Goal: Information Seeking & Learning: Check status

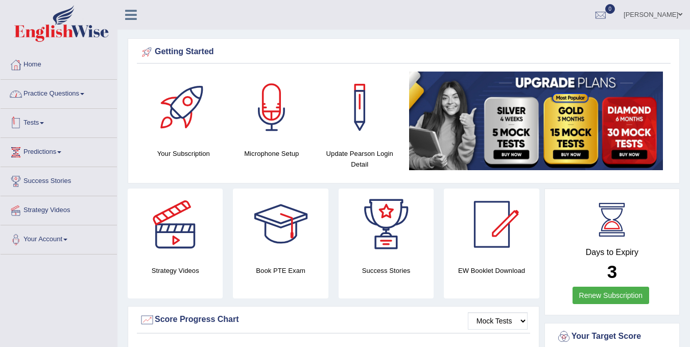
click at [47, 96] on link "Practice Questions" at bounding box center [59, 93] width 116 height 26
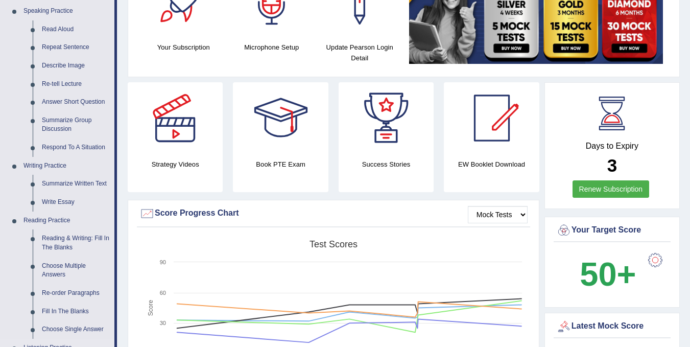
scroll to position [102, 0]
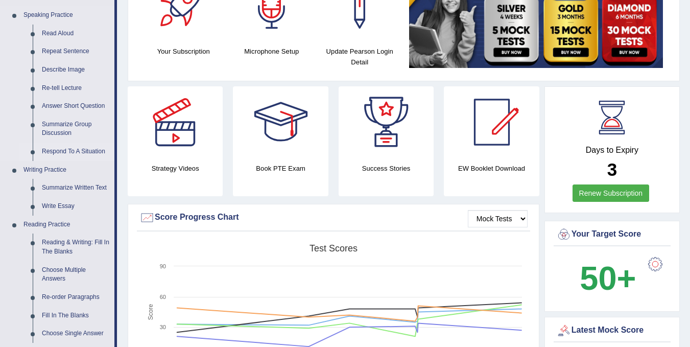
click at [69, 153] on link "Respond To A Situation" at bounding box center [75, 152] width 77 height 18
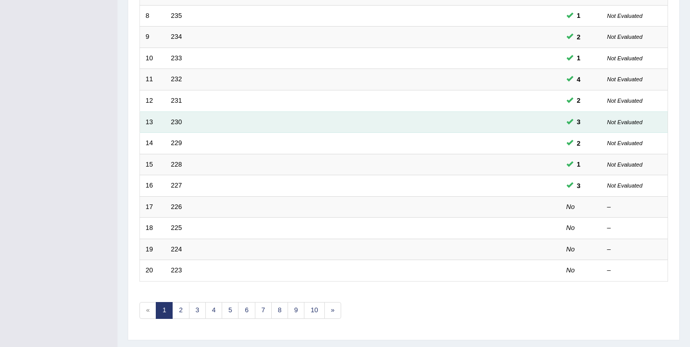
scroll to position [307, 0]
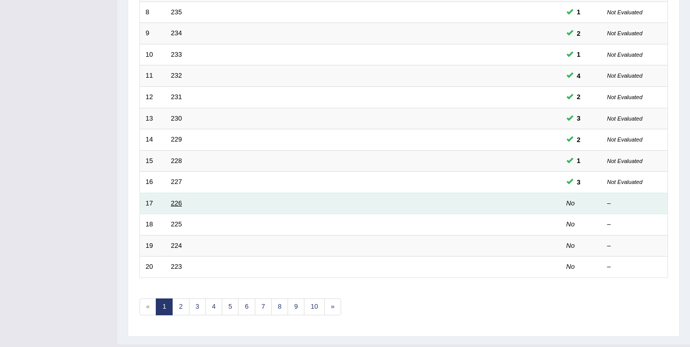
click at [176, 205] on link "226" at bounding box center [176, 203] width 11 height 8
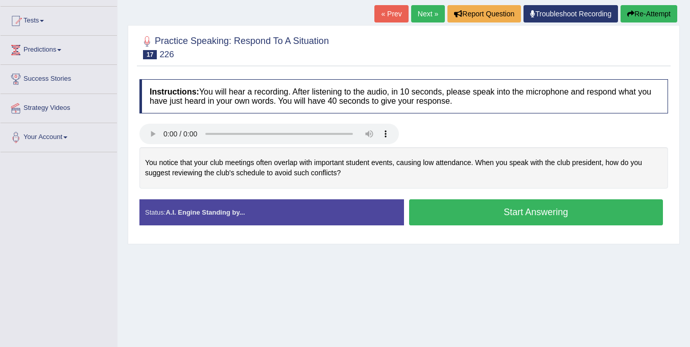
click at [514, 213] on button "Start Answering" at bounding box center [536, 212] width 254 height 26
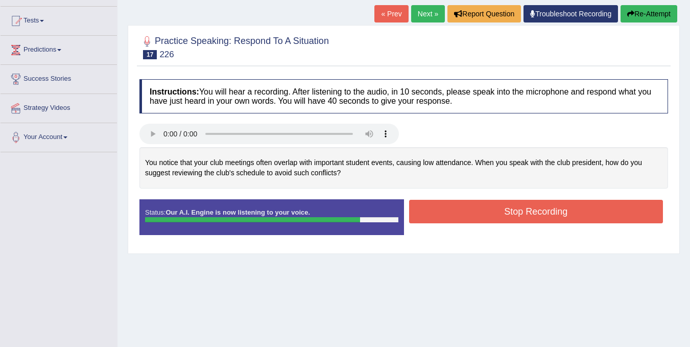
click at [514, 213] on button "Stop Recording" at bounding box center [536, 212] width 254 height 24
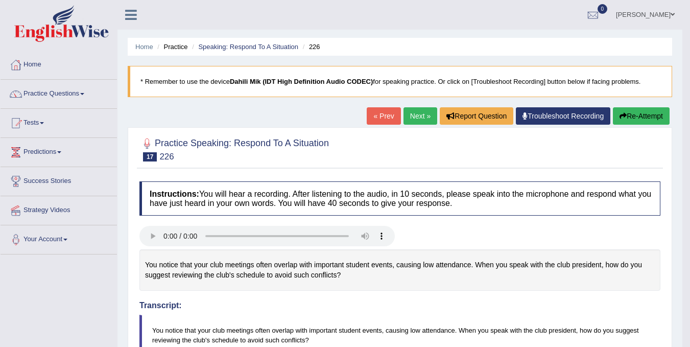
click at [411, 114] on link "Next »" at bounding box center [421, 115] width 34 height 17
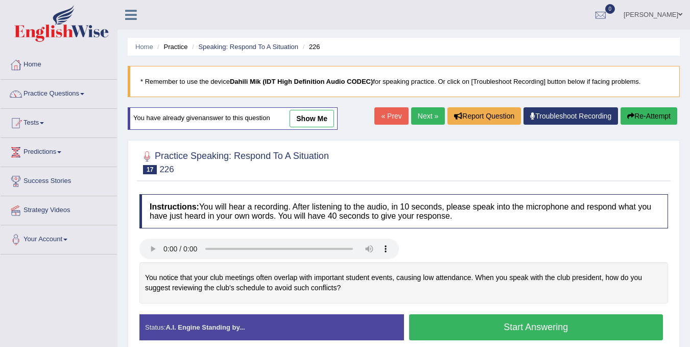
click at [311, 123] on link "show me" at bounding box center [312, 118] width 44 height 17
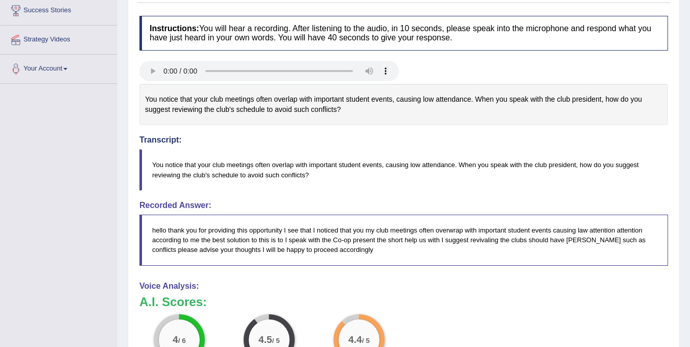
scroll to position [102, 0]
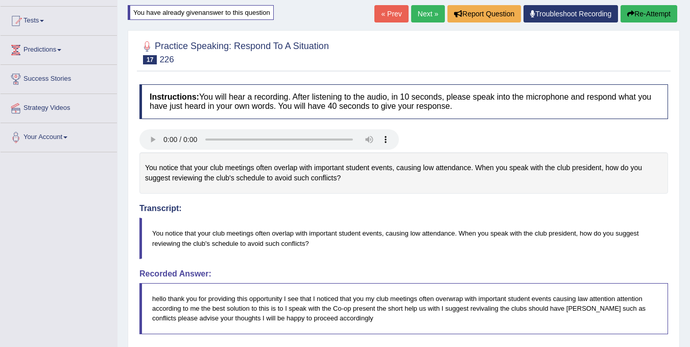
click at [651, 16] on button "Re-Attempt" at bounding box center [649, 13] width 57 height 17
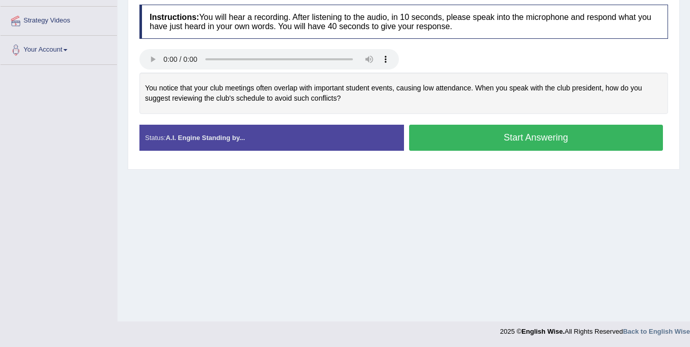
click at [507, 150] on button "Start Answering" at bounding box center [536, 138] width 254 height 26
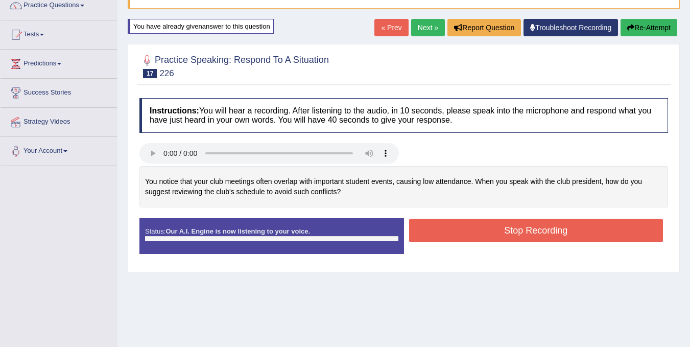
scroll to position [87, 0]
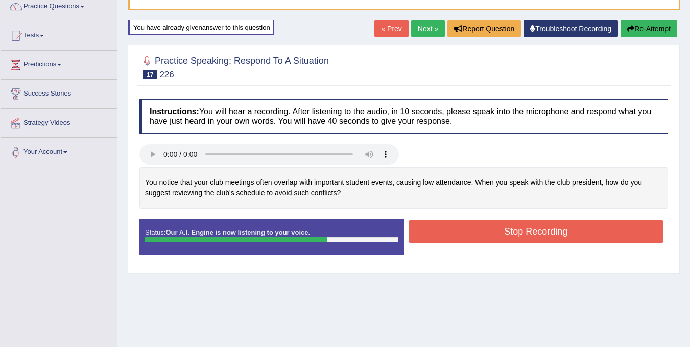
click at [514, 229] on button "Stop Recording" at bounding box center [536, 232] width 254 height 24
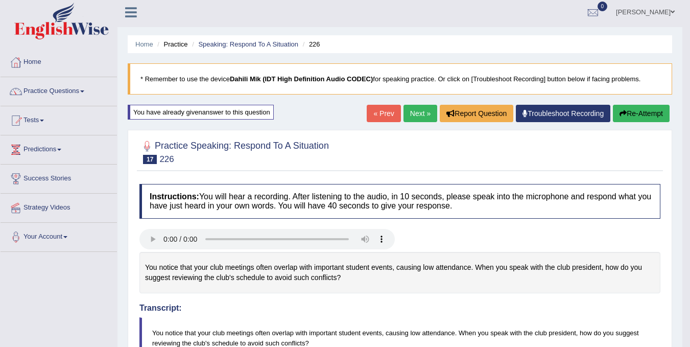
scroll to position [0, 0]
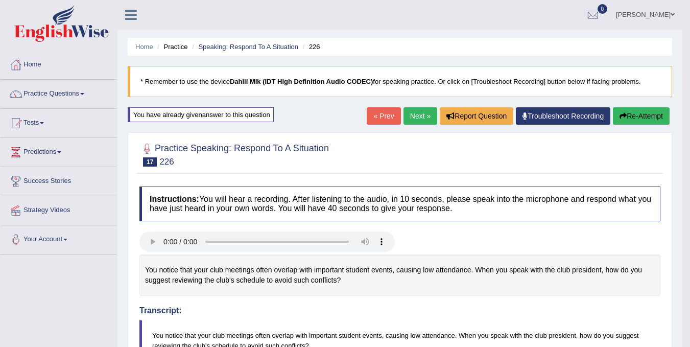
click at [417, 111] on link "Next »" at bounding box center [421, 115] width 34 height 17
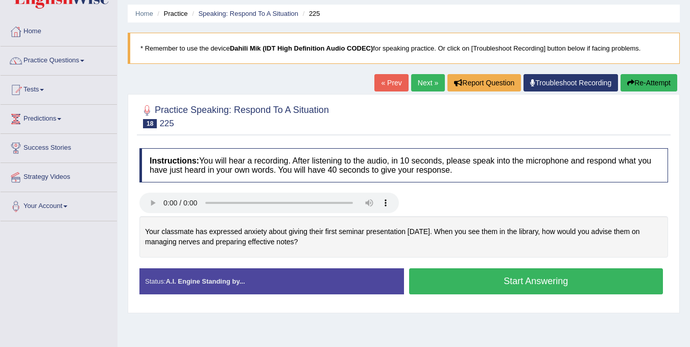
scroll to position [51, 0]
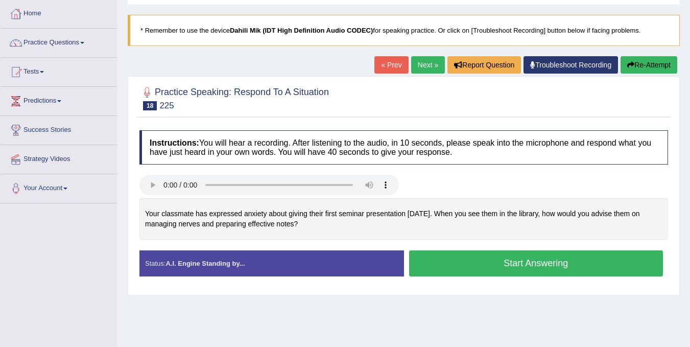
click at [505, 268] on button "Start Answering" at bounding box center [536, 263] width 254 height 26
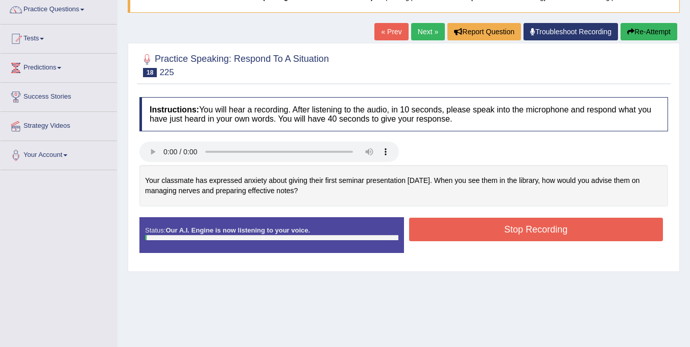
scroll to position [102, 0]
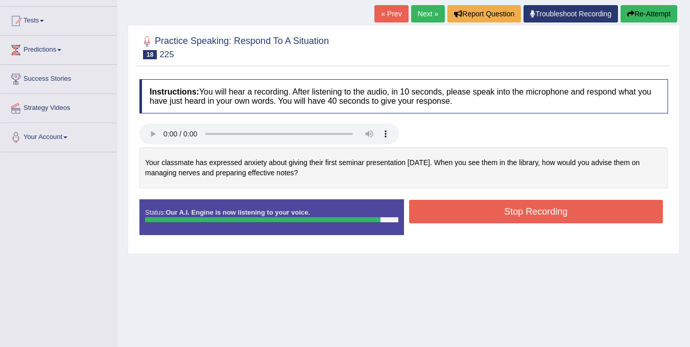
click at [522, 209] on button "Stop Recording" at bounding box center [536, 212] width 254 height 24
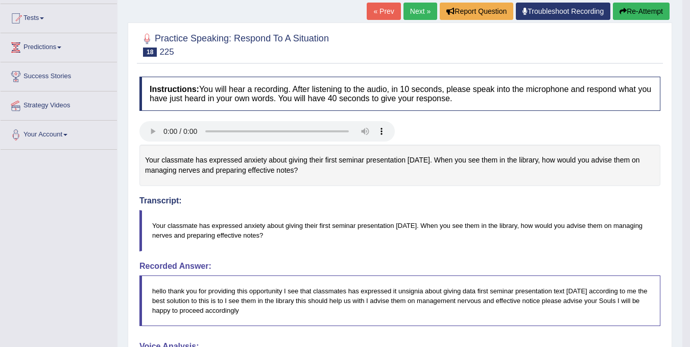
scroll to position [0, 0]
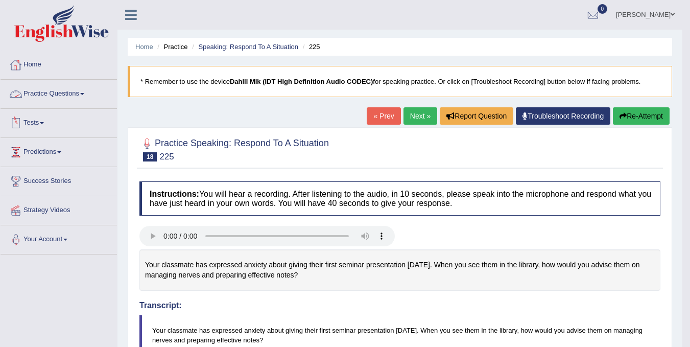
click at [36, 129] on link "Tests" at bounding box center [59, 122] width 116 height 26
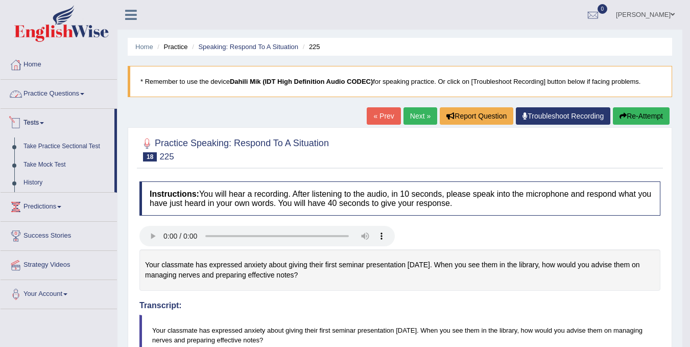
click at [42, 97] on link "Practice Questions" at bounding box center [59, 93] width 116 height 26
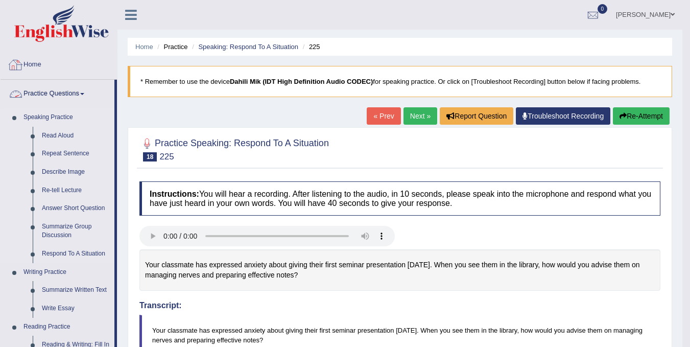
click at [29, 115] on link "Speaking Practice" at bounding box center [67, 117] width 96 height 18
click at [52, 118] on link "Speaking Practice" at bounding box center [67, 117] width 96 height 18
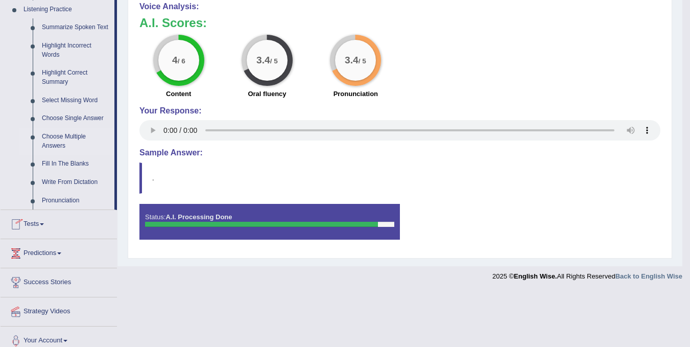
scroll to position [454, 0]
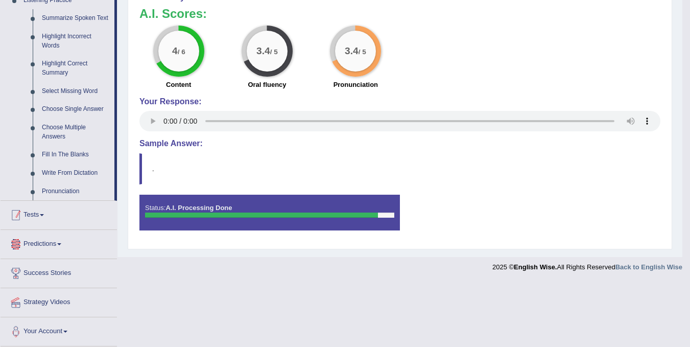
click at [36, 209] on link "Tests" at bounding box center [59, 214] width 116 height 26
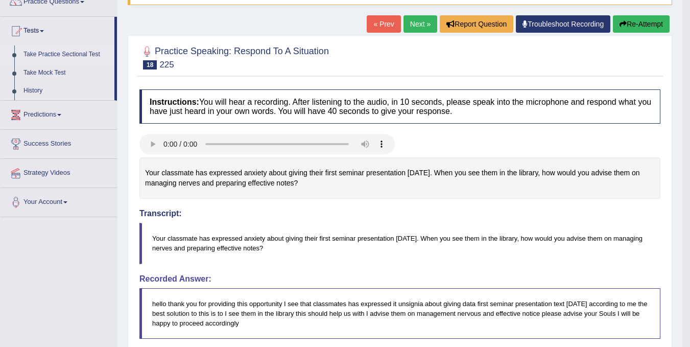
scroll to position [74, 0]
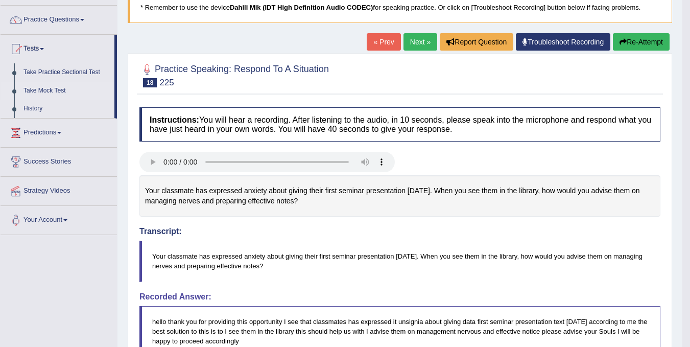
click at [35, 88] on link "Take Mock Test" at bounding box center [67, 91] width 96 height 18
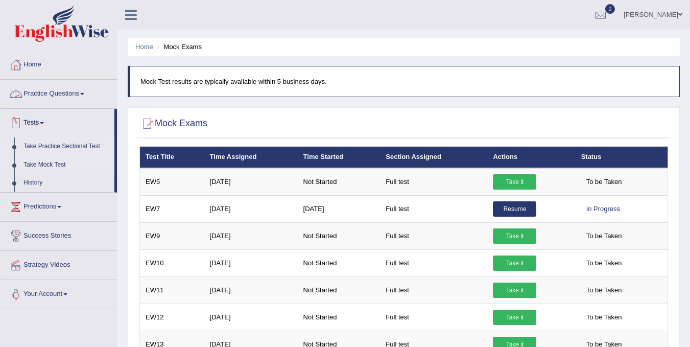
click at [42, 148] on link "Take Practice Sectional Test" at bounding box center [67, 146] width 96 height 18
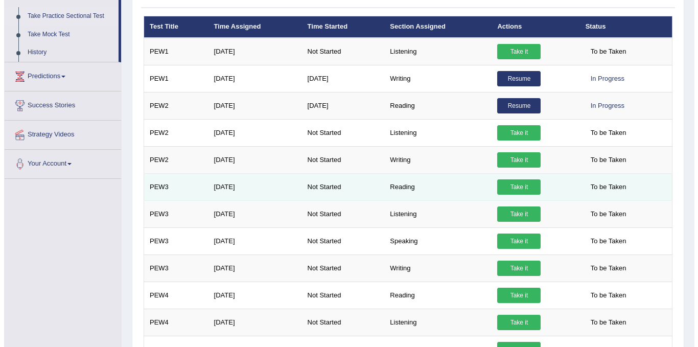
scroll to position [153, 0]
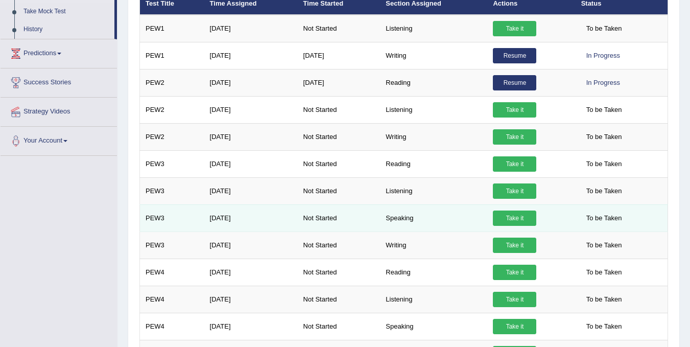
click at [514, 218] on link "Take it" at bounding box center [514, 217] width 43 height 15
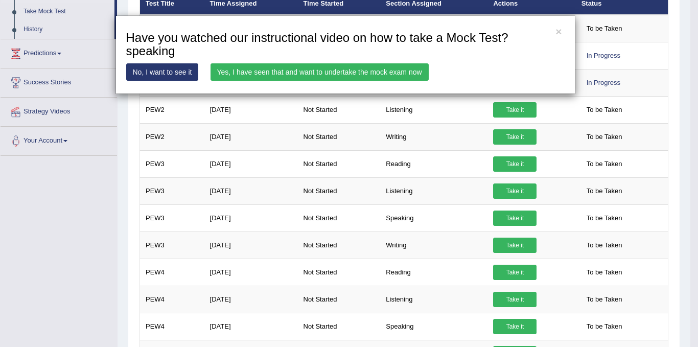
click at [284, 66] on link "Yes, I have seen that and want to undertake the mock exam now" at bounding box center [319, 71] width 218 height 17
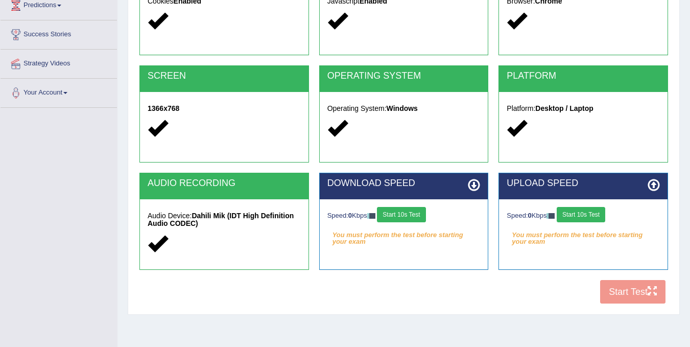
scroll to position [190, 0]
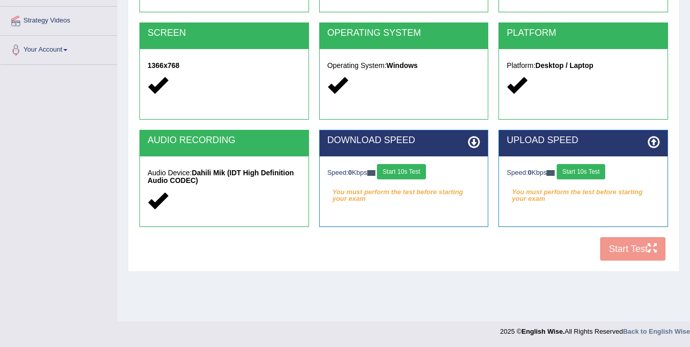
click at [408, 170] on button "Start 10s Test" at bounding box center [401, 171] width 49 height 15
click at [590, 170] on button "Start 10s Test" at bounding box center [581, 171] width 49 height 15
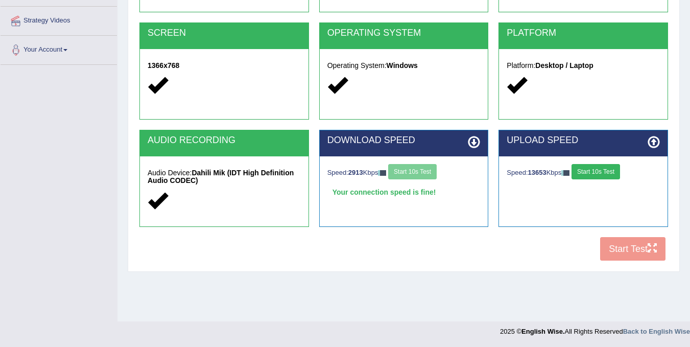
click at [595, 174] on button "Start 10s Test" at bounding box center [596, 171] width 49 height 15
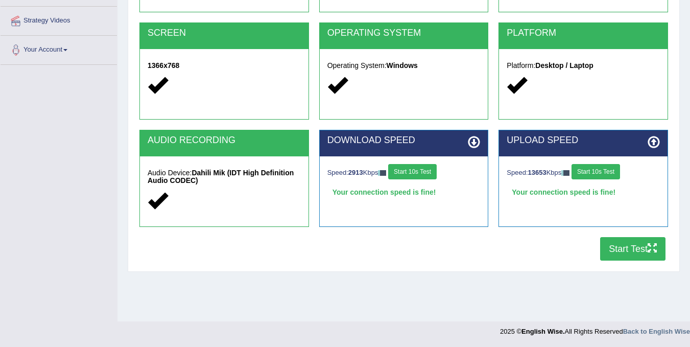
click at [620, 245] on button "Start Test" at bounding box center [632, 249] width 65 height 24
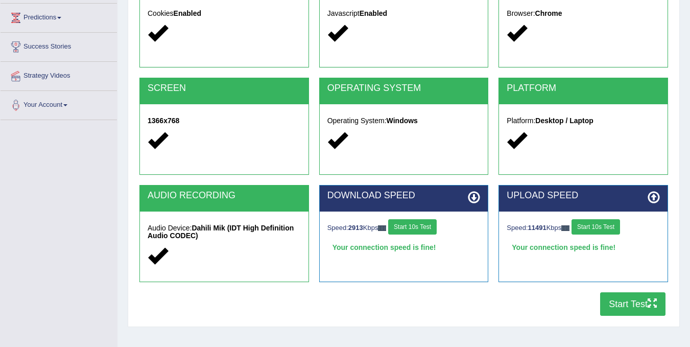
scroll to position [36, 0]
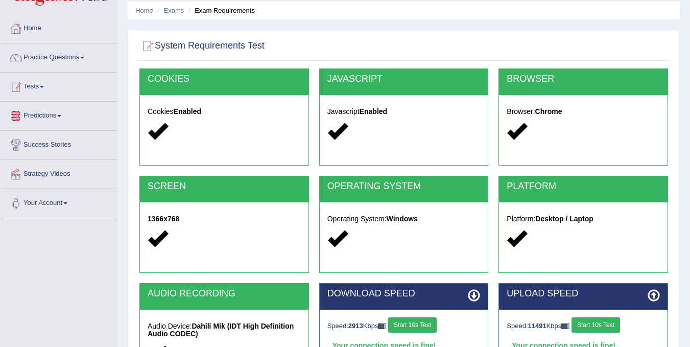
click at [40, 92] on link "Tests" at bounding box center [59, 86] width 116 height 26
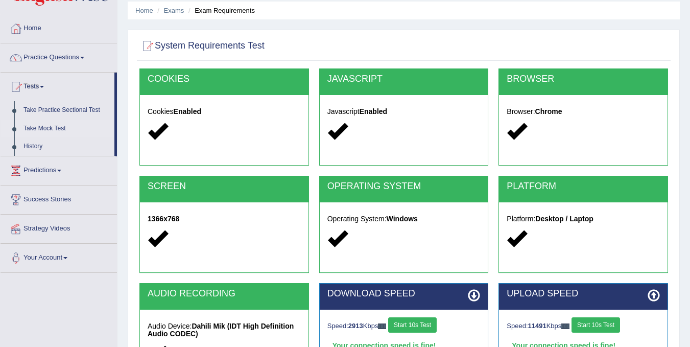
click at [55, 121] on link "Take Mock Test" at bounding box center [67, 129] width 96 height 18
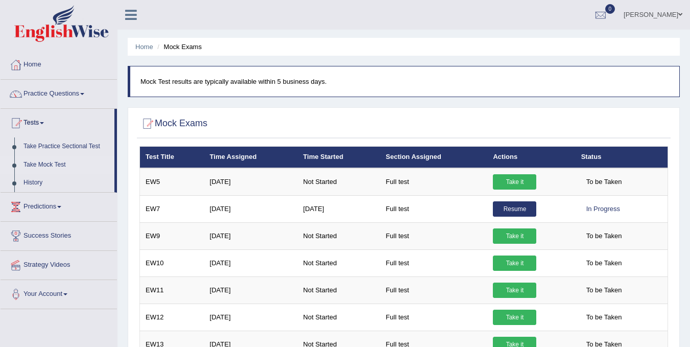
click at [487, 125] on div at bounding box center [403, 123] width 529 height 21
click at [51, 146] on link "Take Practice Sectional Test" at bounding box center [67, 146] width 96 height 18
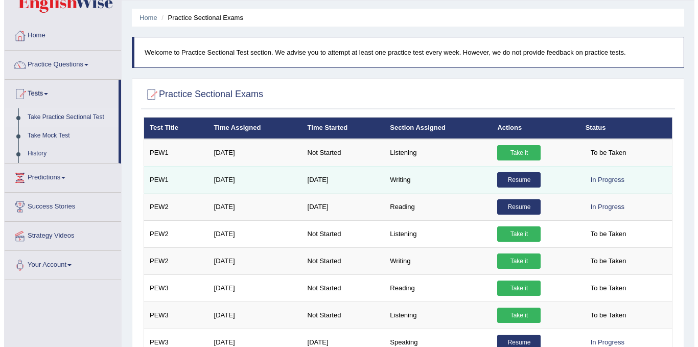
scroll to position [153, 0]
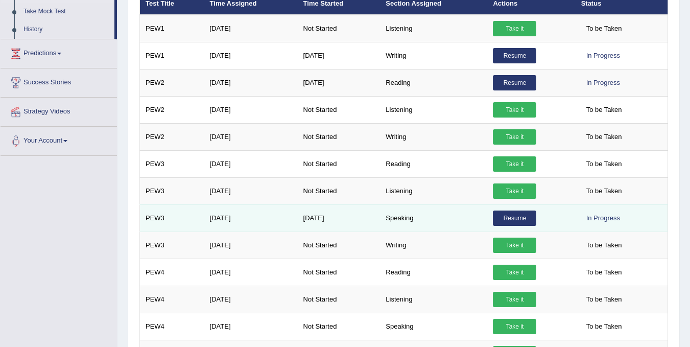
click at [520, 221] on link "Resume" at bounding box center [514, 217] width 43 height 15
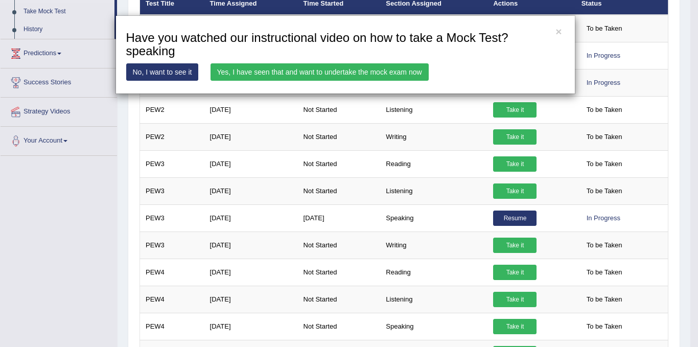
click at [316, 72] on link "Yes, I have seen that and want to undertake the mock exam now" at bounding box center [319, 71] width 218 height 17
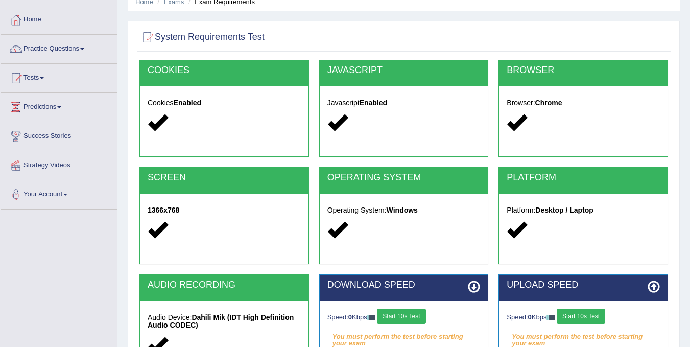
scroll to position [102, 0]
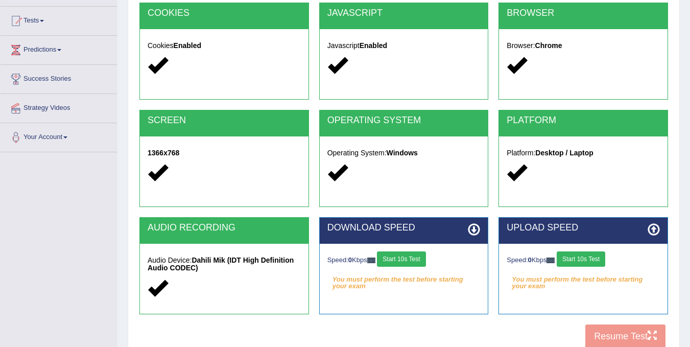
click at [407, 260] on button "Start 10s Test" at bounding box center [401, 258] width 49 height 15
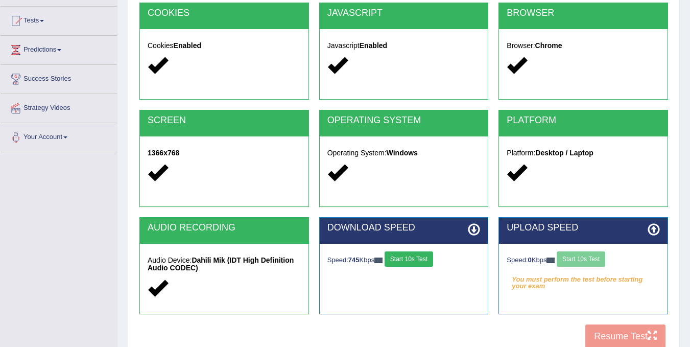
click at [591, 262] on div "Speed: 0 Kbps Start 10s Test" at bounding box center [583, 260] width 153 height 18
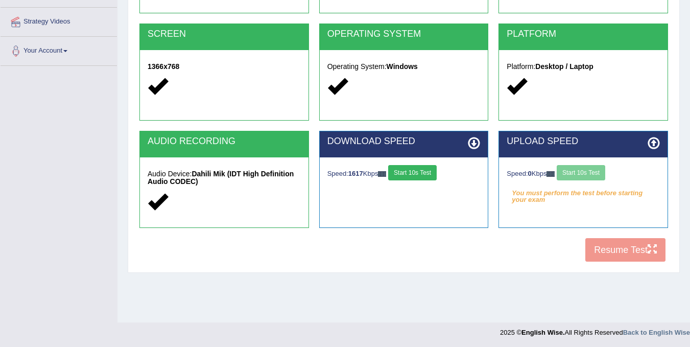
scroll to position [190, 0]
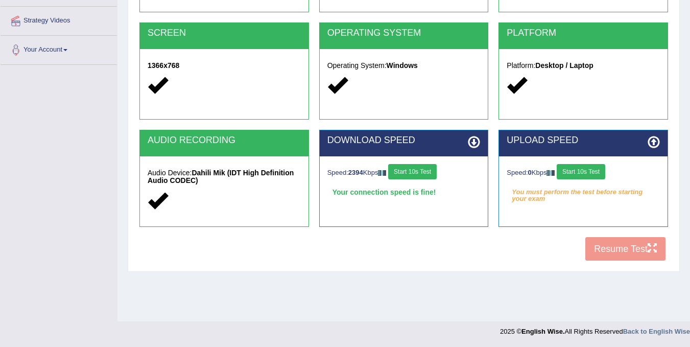
click at [582, 170] on button "Start 10s Test" at bounding box center [581, 171] width 49 height 15
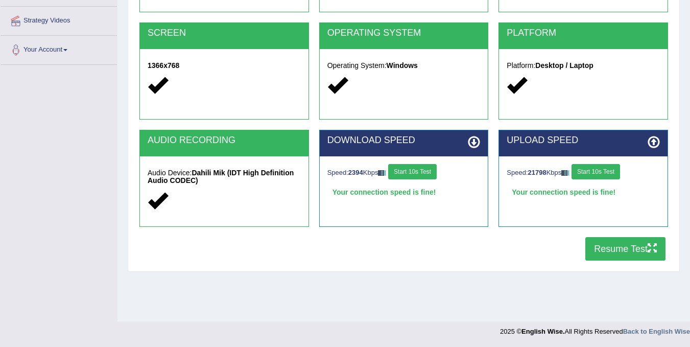
click at [620, 248] on button "Resume Test" at bounding box center [625, 249] width 80 height 24
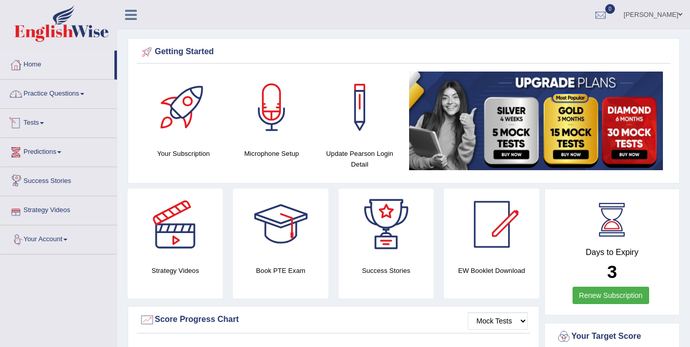
click at [65, 95] on link "Practice Questions" at bounding box center [59, 93] width 116 height 26
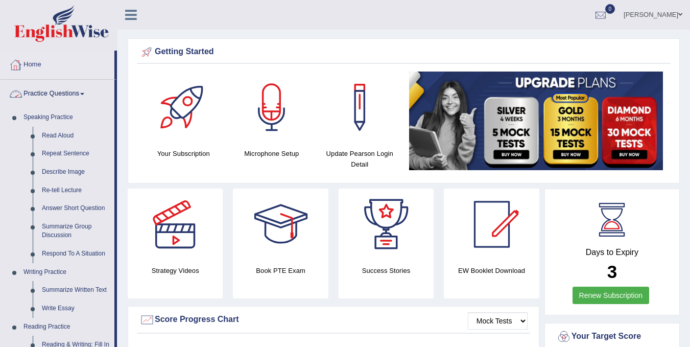
click at [50, 93] on link "Practice Questions" at bounding box center [58, 93] width 114 height 26
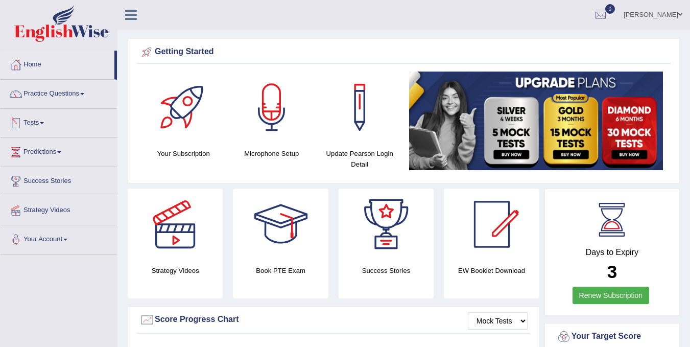
click at [46, 125] on link "Tests" at bounding box center [59, 122] width 116 height 26
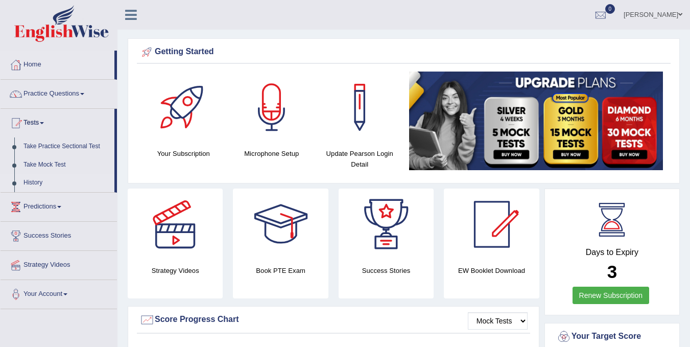
click at [35, 182] on link "History" at bounding box center [67, 183] width 96 height 18
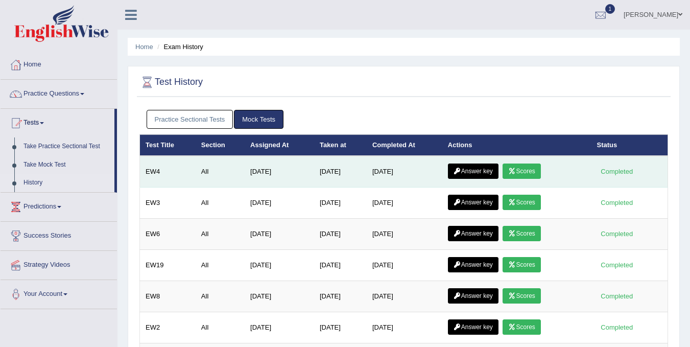
click at [533, 172] on link "Scores" at bounding box center [522, 170] width 38 height 15
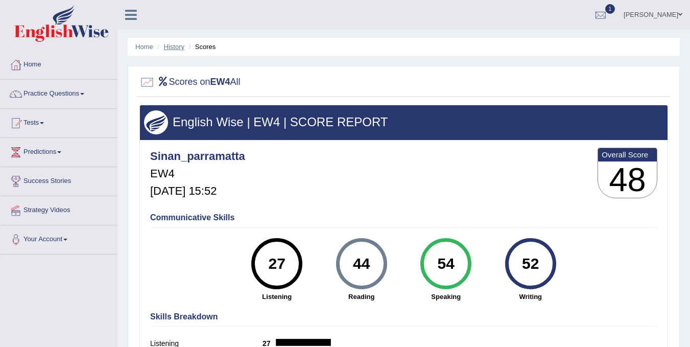
click at [181, 47] on link "History" at bounding box center [174, 47] width 20 height 8
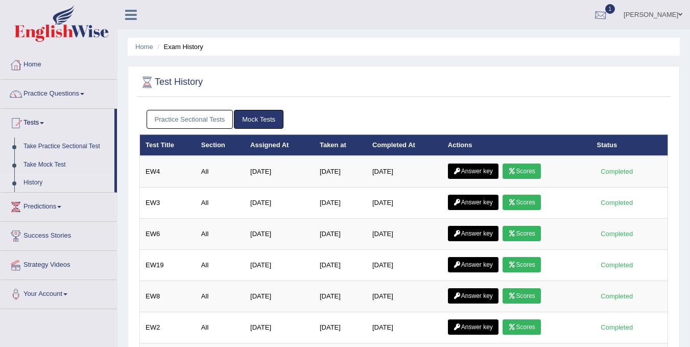
click at [608, 18] on div at bounding box center [600, 15] width 15 height 15
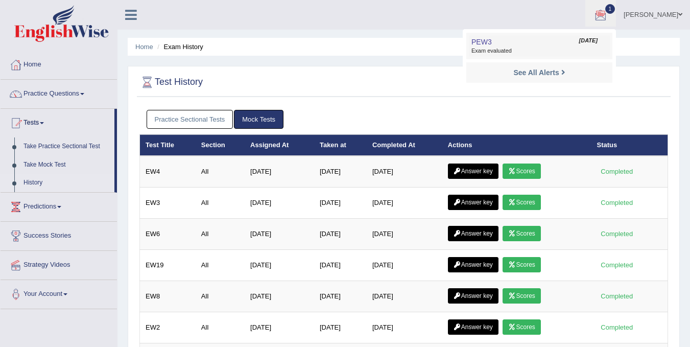
click at [492, 40] on span "PEW3" at bounding box center [482, 42] width 20 height 8
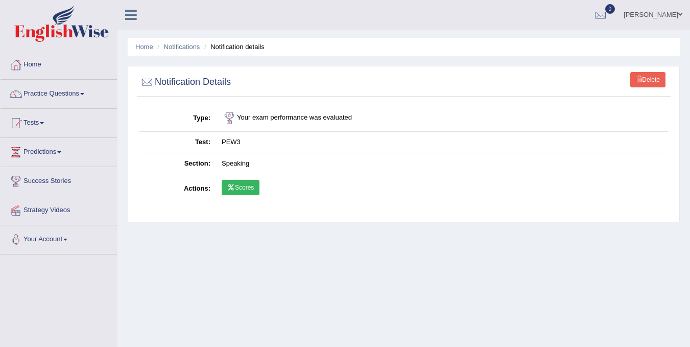
click at [243, 189] on link "Scores" at bounding box center [241, 187] width 38 height 15
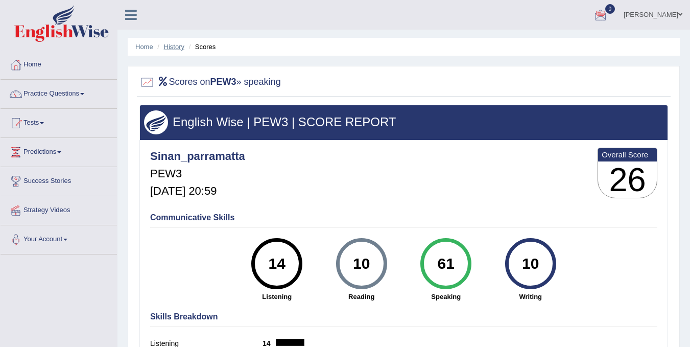
click at [174, 46] on link "History" at bounding box center [174, 47] width 20 height 8
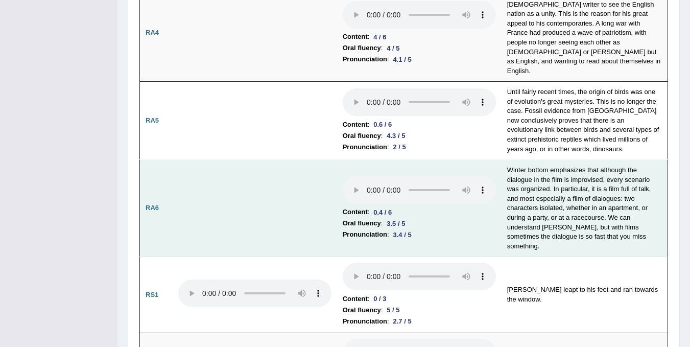
scroll to position [511, 0]
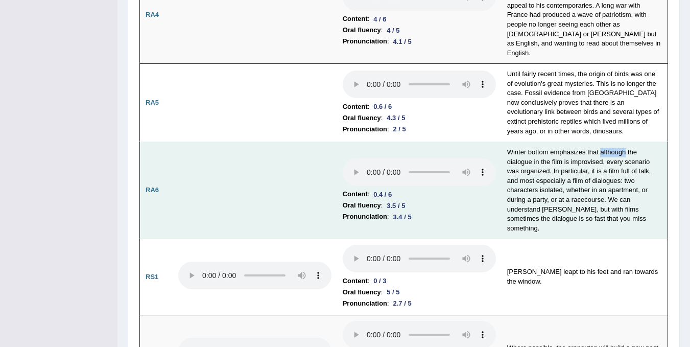
drag, startPoint x: 601, startPoint y: 112, endPoint x: 627, endPoint y: 114, distance: 26.1
click at [627, 142] on td "Winter bottom emphasizes that although the dialogue in the film is improvised, …" at bounding box center [585, 190] width 167 height 97
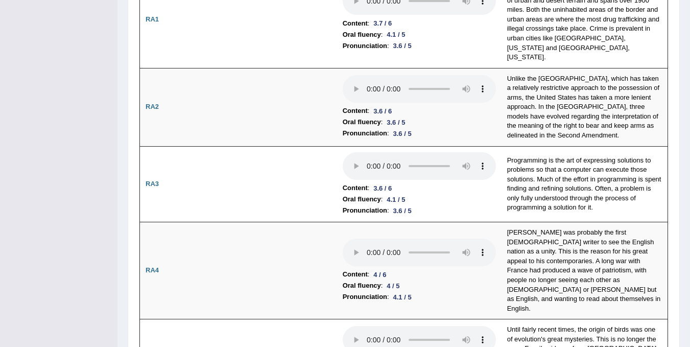
scroll to position [0, 0]
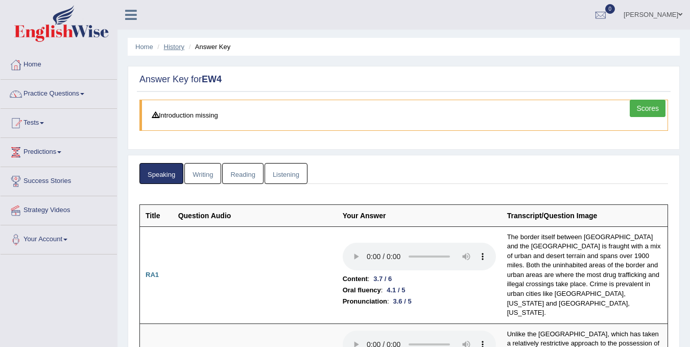
click at [166, 50] on link "History" at bounding box center [174, 47] width 20 height 8
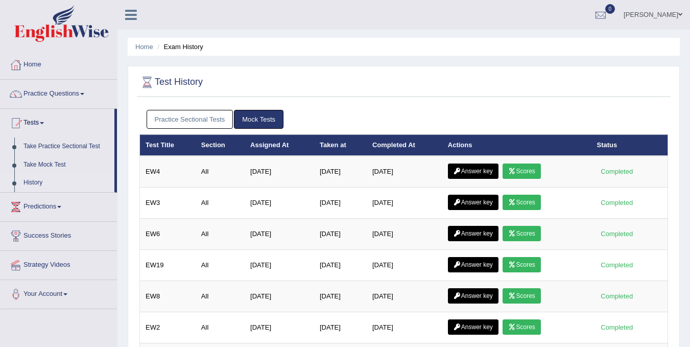
click at [203, 120] on link "Practice Sectional Tests" at bounding box center [190, 119] width 87 height 19
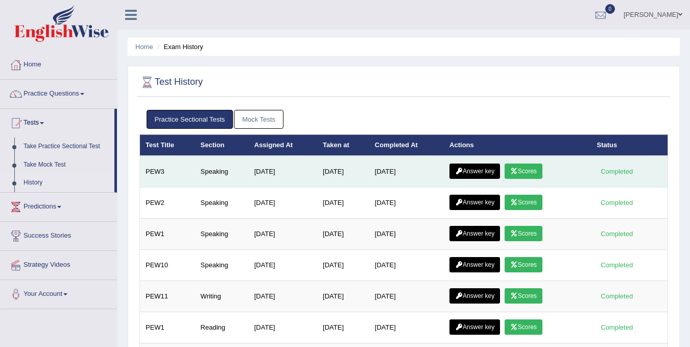
click at [530, 174] on link "Scores" at bounding box center [524, 170] width 38 height 15
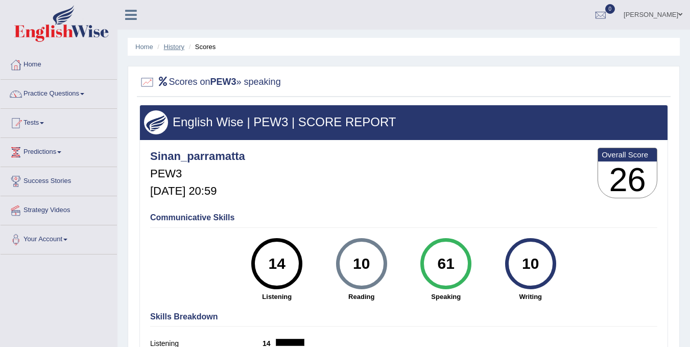
click at [173, 47] on link "History" at bounding box center [174, 47] width 20 height 8
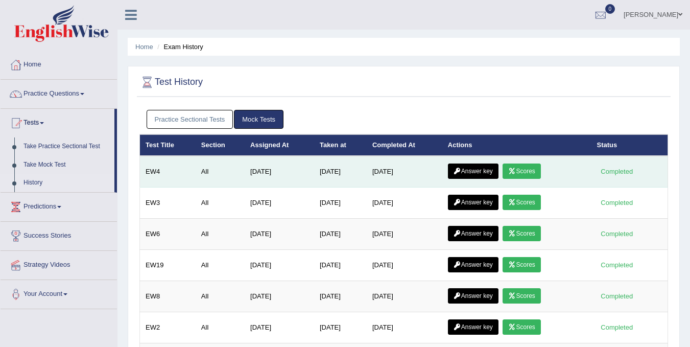
click at [467, 170] on link "Answer key" at bounding box center [473, 170] width 51 height 15
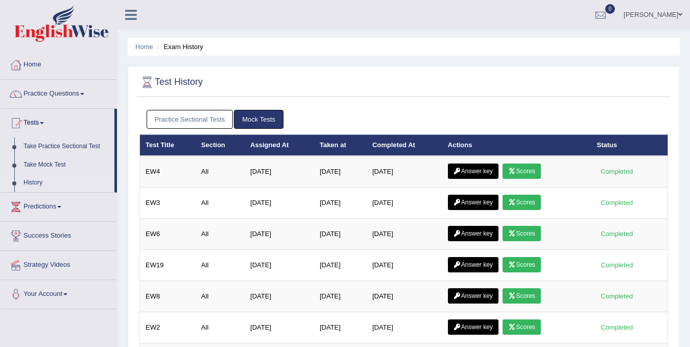
click at [194, 118] on link "Practice Sectional Tests" at bounding box center [190, 119] width 87 height 19
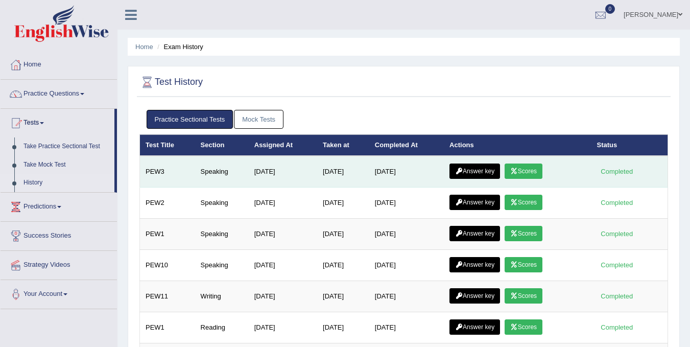
click at [479, 172] on link "Answer key" at bounding box center [475, 170] width 51 height 15
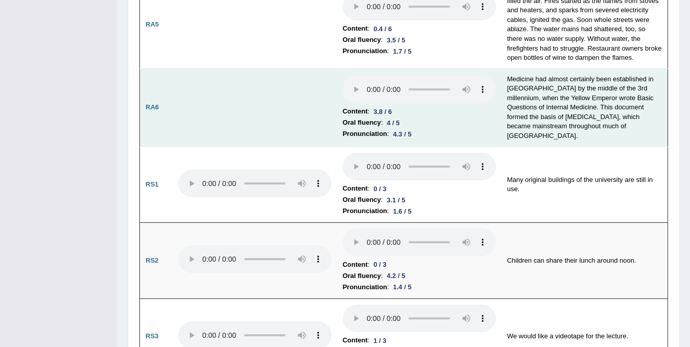
scroll to position [564, 0]
drag, startPoint x: 544, startPoint y: 129, endPoint x: 579, endPoint y: 132, distance: 35.9
click at [579, 132] on td "Medicine had almost certainly been established in [GEOGRAPHIC_DATA] by the midd…" at bounding box center [585, 106] width 167 height 78
copy td "throughout"
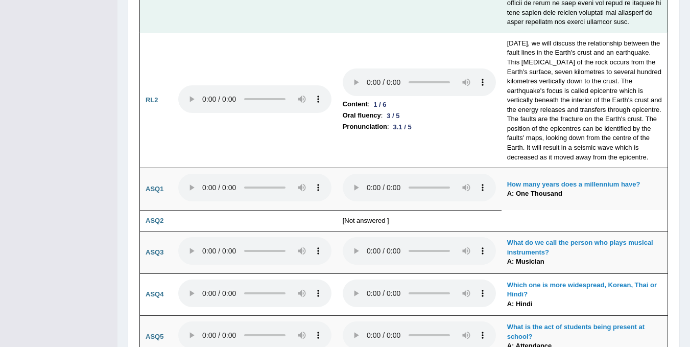
scroll to position [2450, 0]
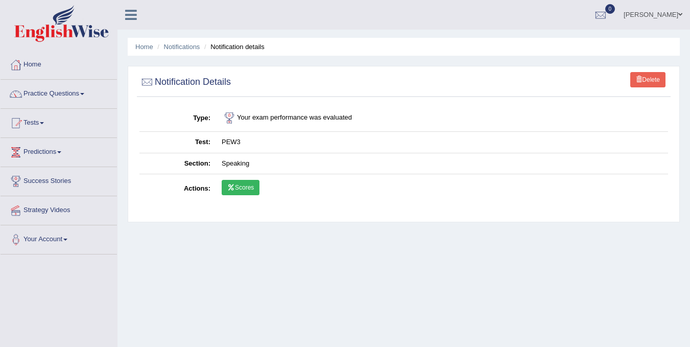
click at [385, 297] on div "Home Notifications Notification details Delete Notification Details Type Your e…" at bounding box center [404, 255] width 573 height 511
